Goal: Task Accomplishment & Management: Manage account settings

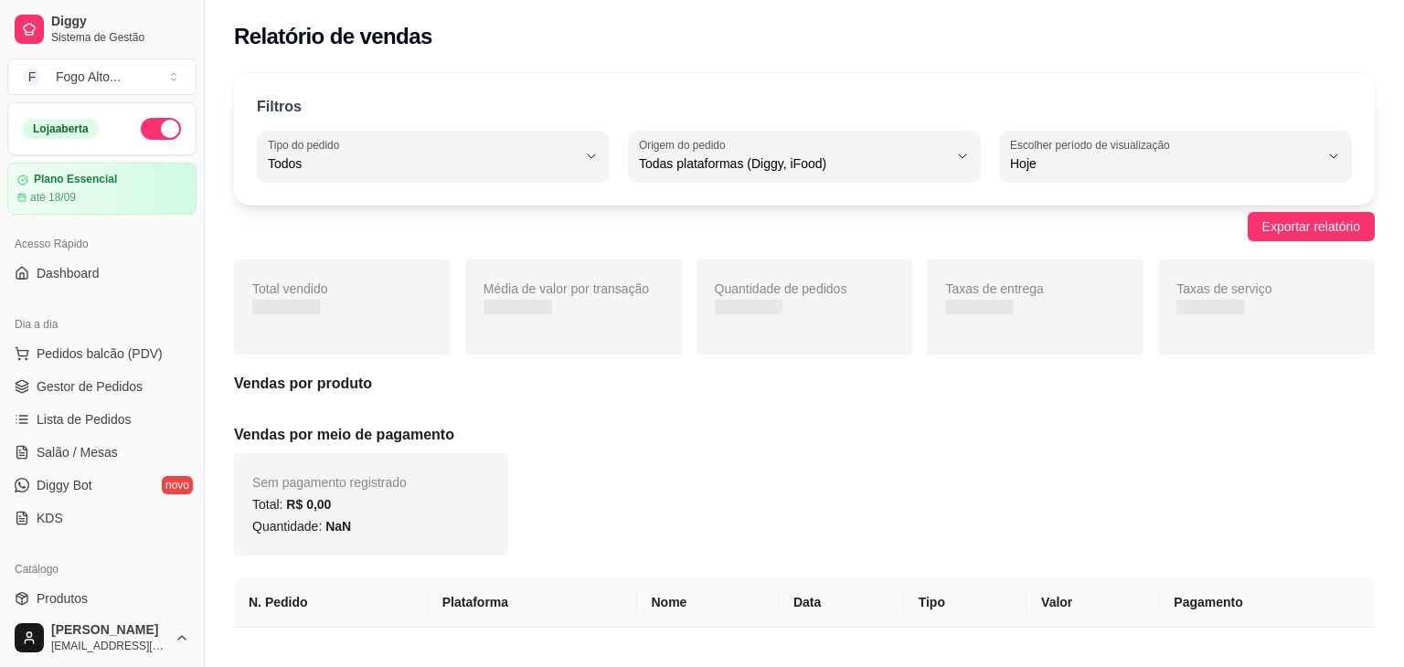
select select "ALL"
select select "0"
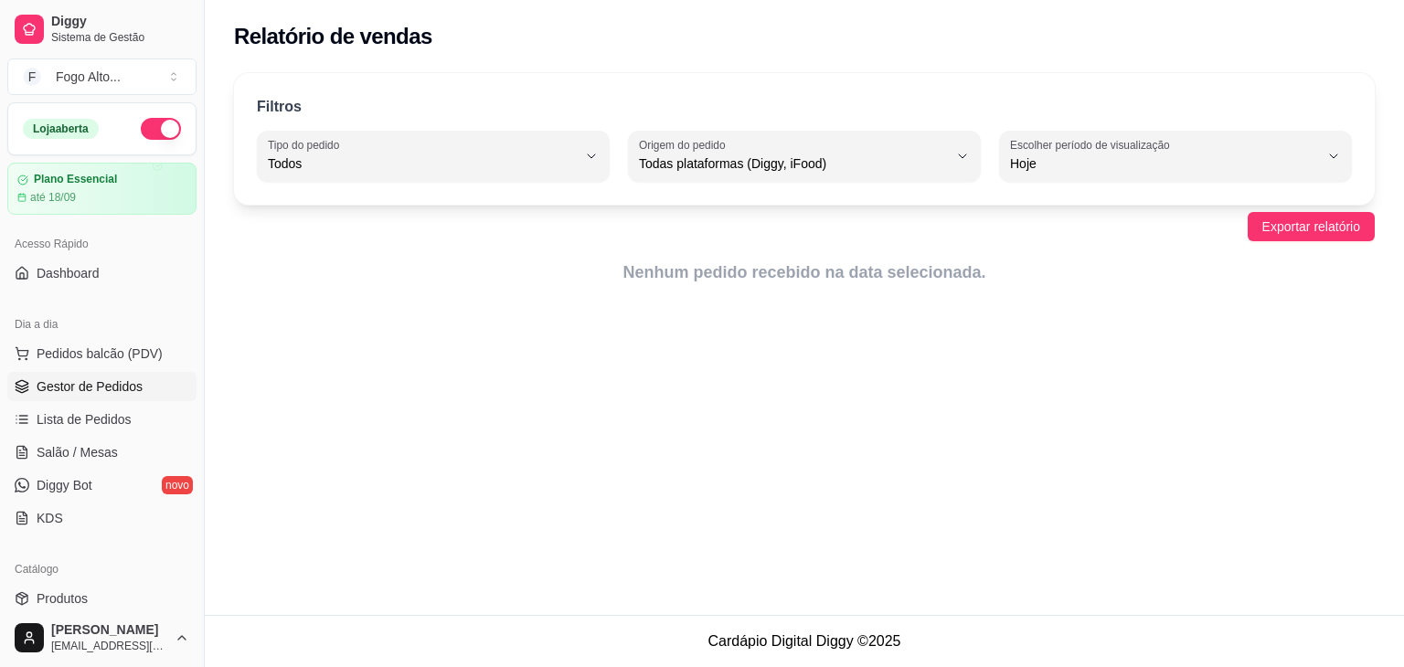
click at [84, 388] on span "Gestor de Pedidos" at bounding box center [90, 386] width 106 height 18
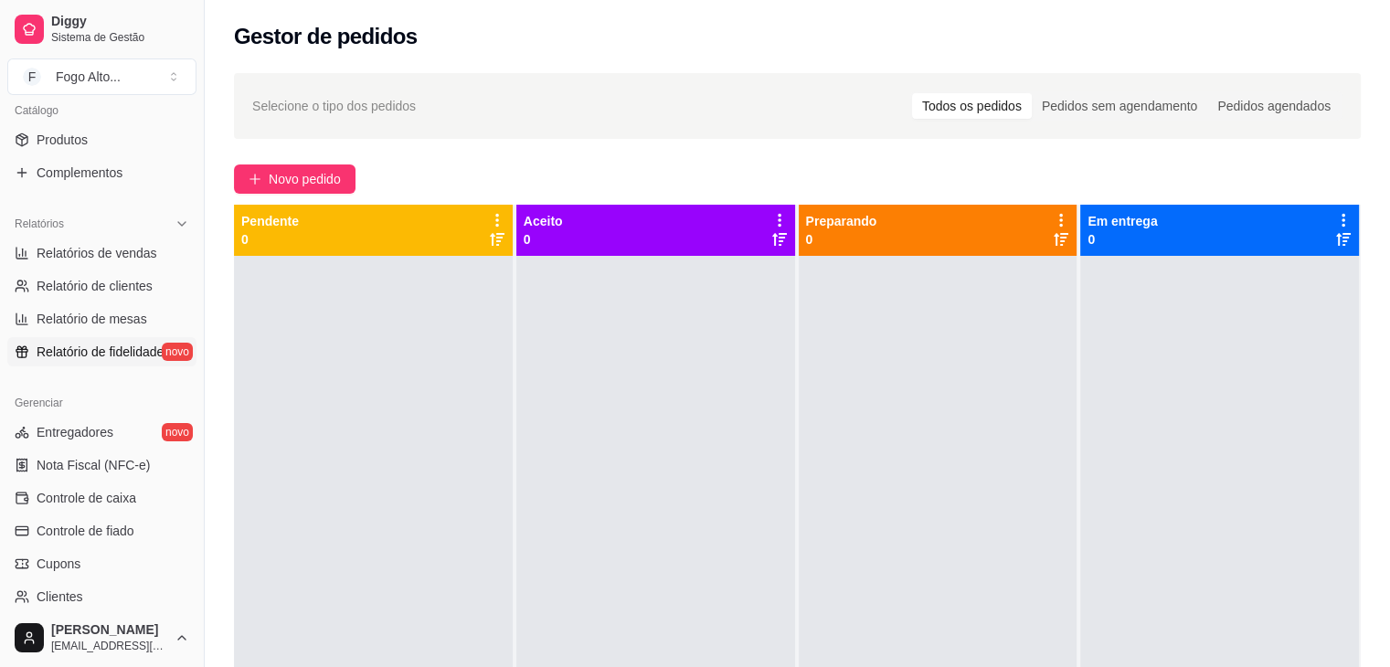
scroll to position [457, 0]
click at [82, 129] on link "Produtos" at bounding box center [101, 141] width 189 height 29
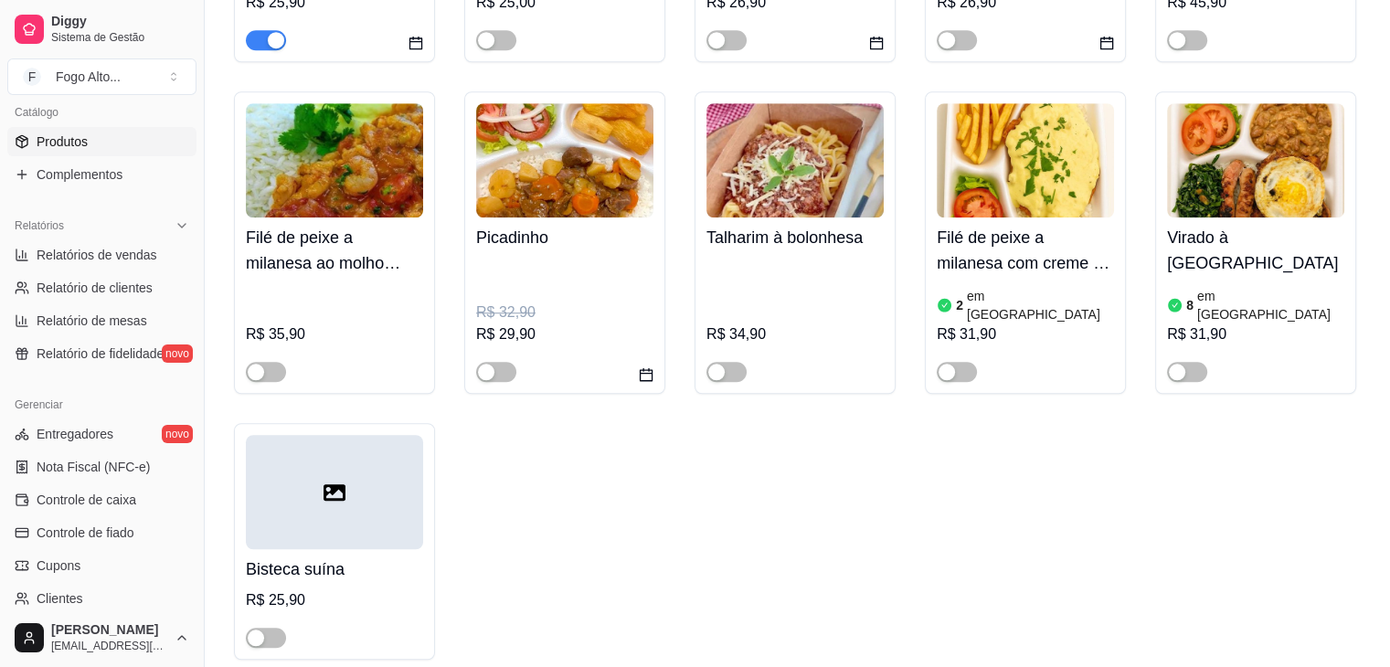
scroll to position [1097, 0]
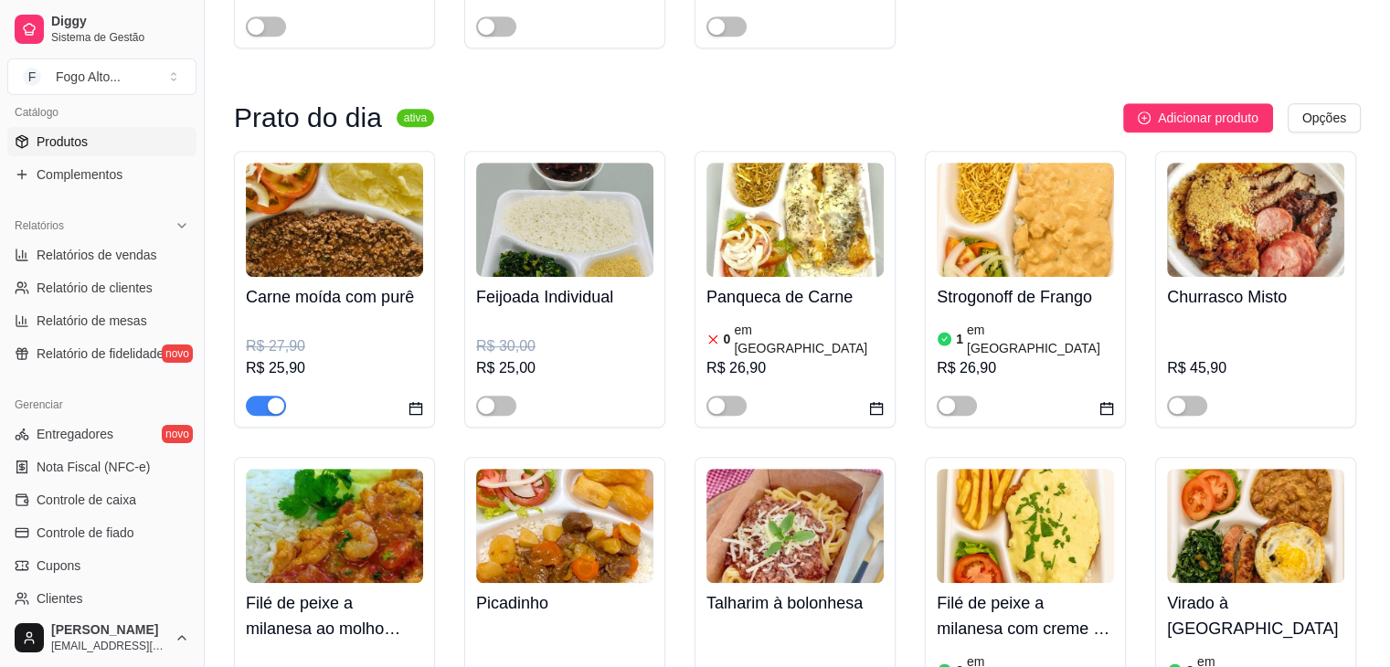
click at [274, 398] on div "button" at bounding box center [276, 406] width 16 height 16
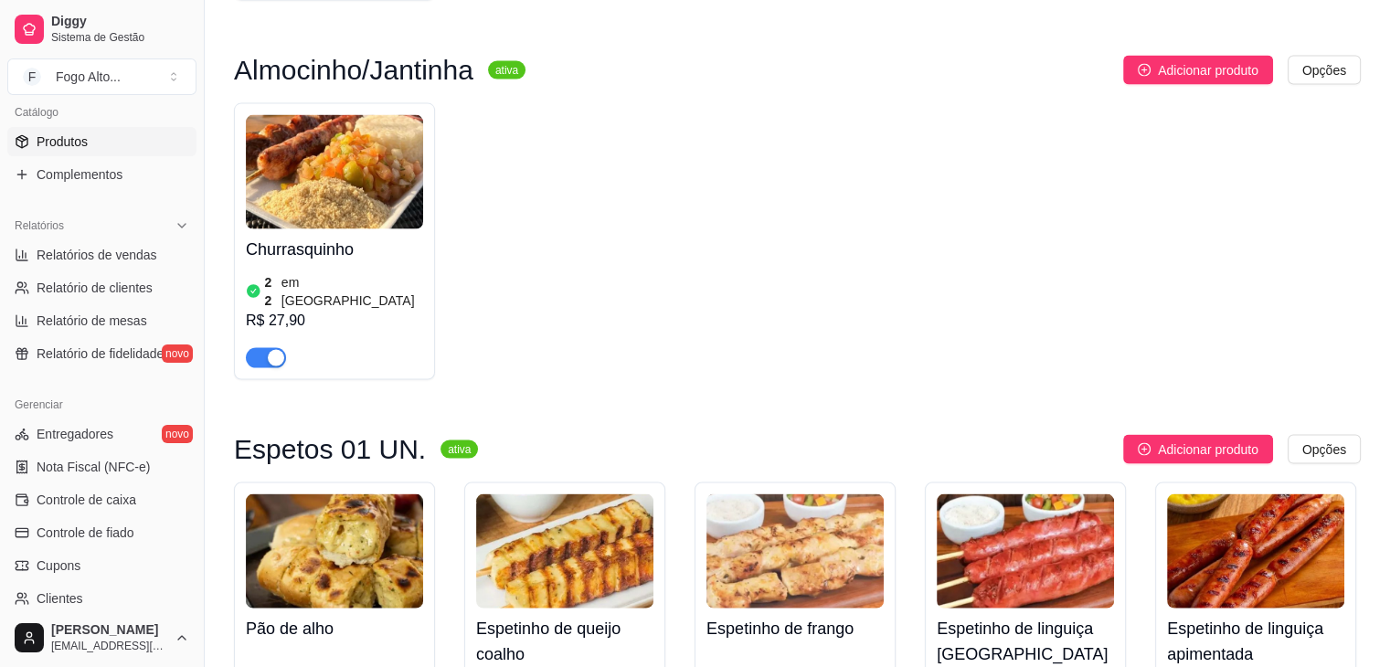
scroll to position [4204, 0]
